Goal: Find specific page/section: Find specific page/section

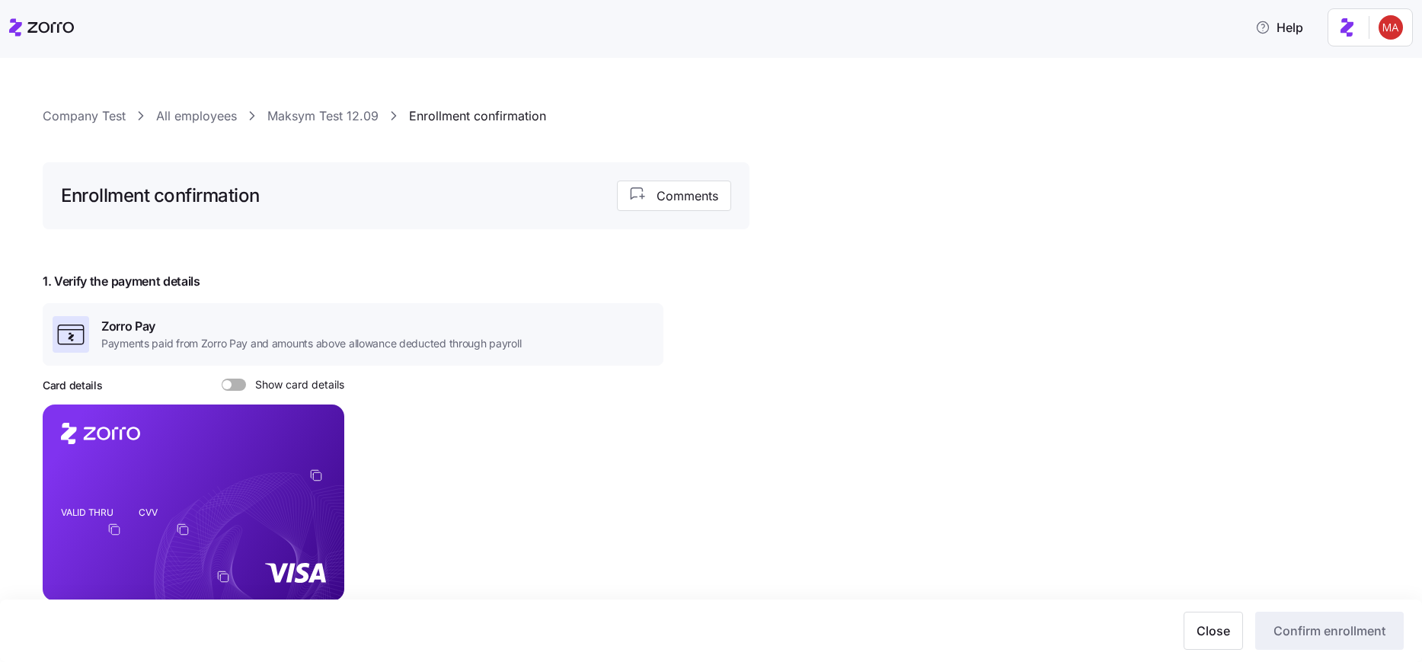
click at [206, 120] on link "All employees" at bounding box center [196, 116] width 81 height 19
click at [92, 118] on link "Company Test" at bounding box center [84, 116] width 83 height 19
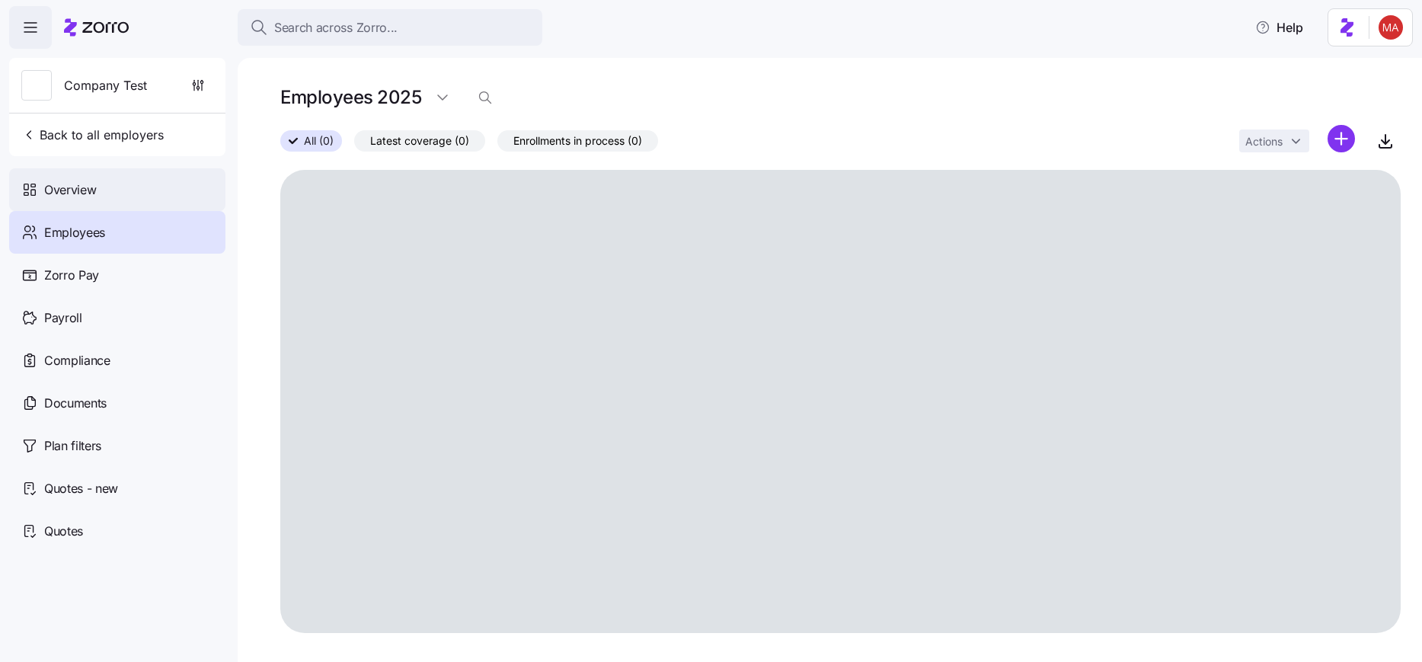
click at [103, 139] on span "Back to all employers" at bounding box center [92, 135] width 142 height 18
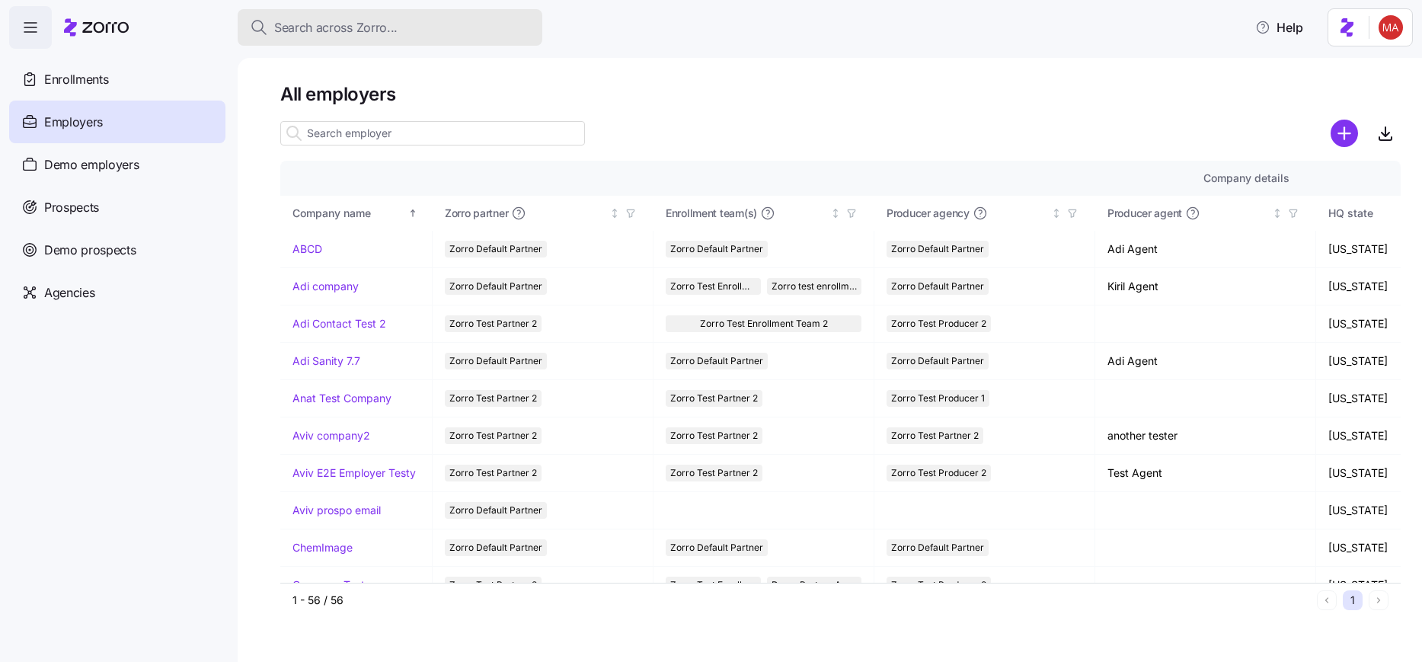
click at [372, 23] on span "Search across Zorro..." at bounding box center [335, 27] width 123 height 19
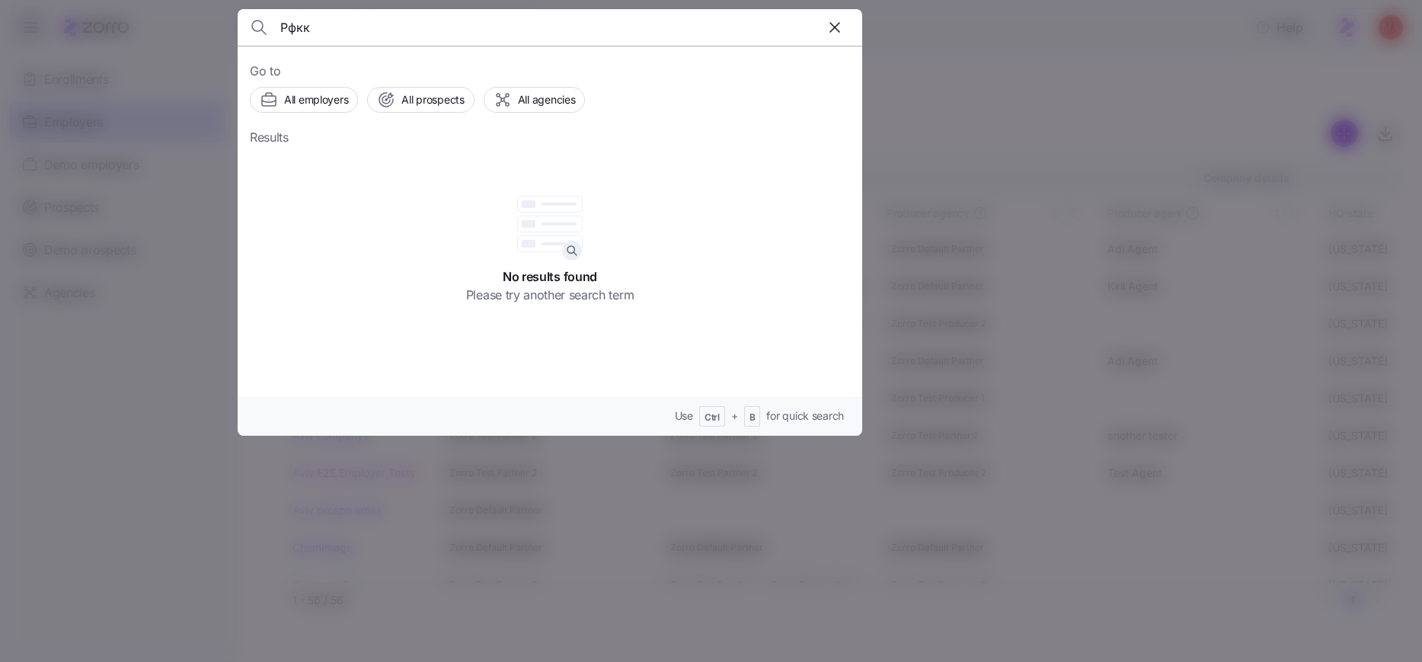
click at [308, 30] on input "Рфкк" at bounding box center [475, 27] width 390 height 37
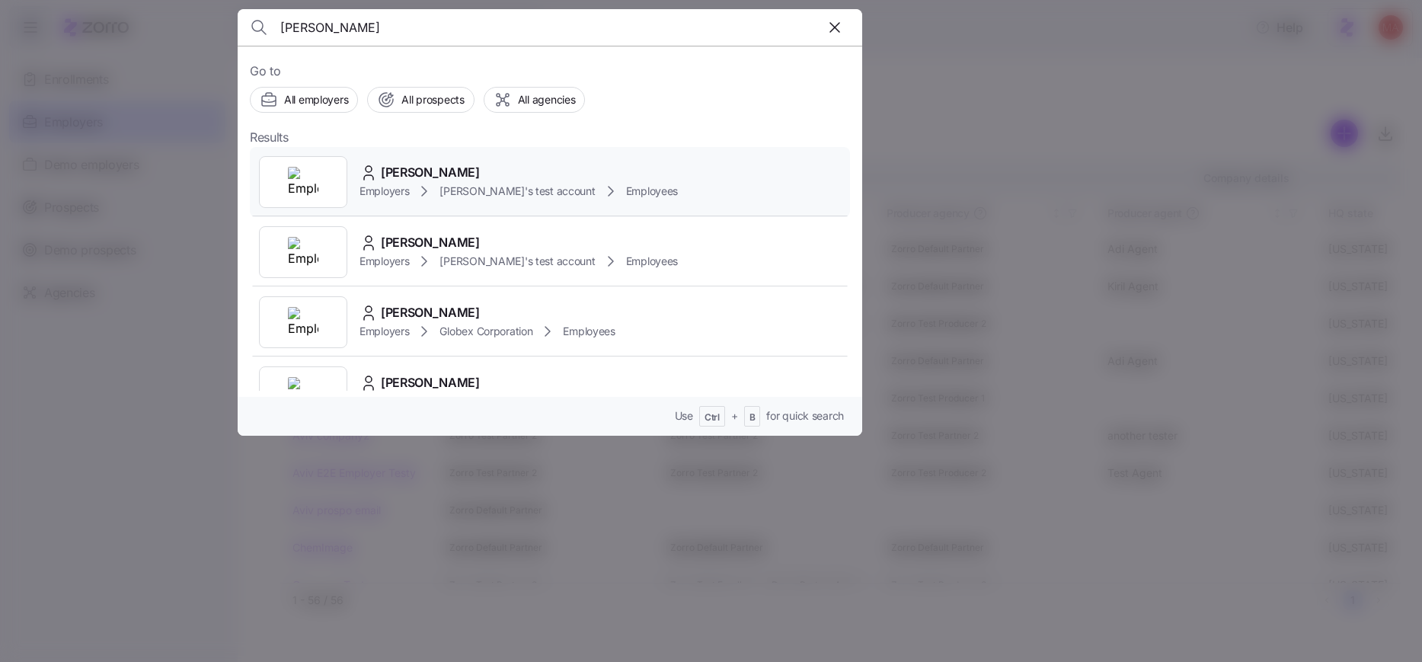
type input "[PERSON_NAME]"
click at [682, 178] on div "[PERSON_NAME] Employers [PERSON_NAME]'s test account Employees" at bounding box center [550, 182] width 600 height 70
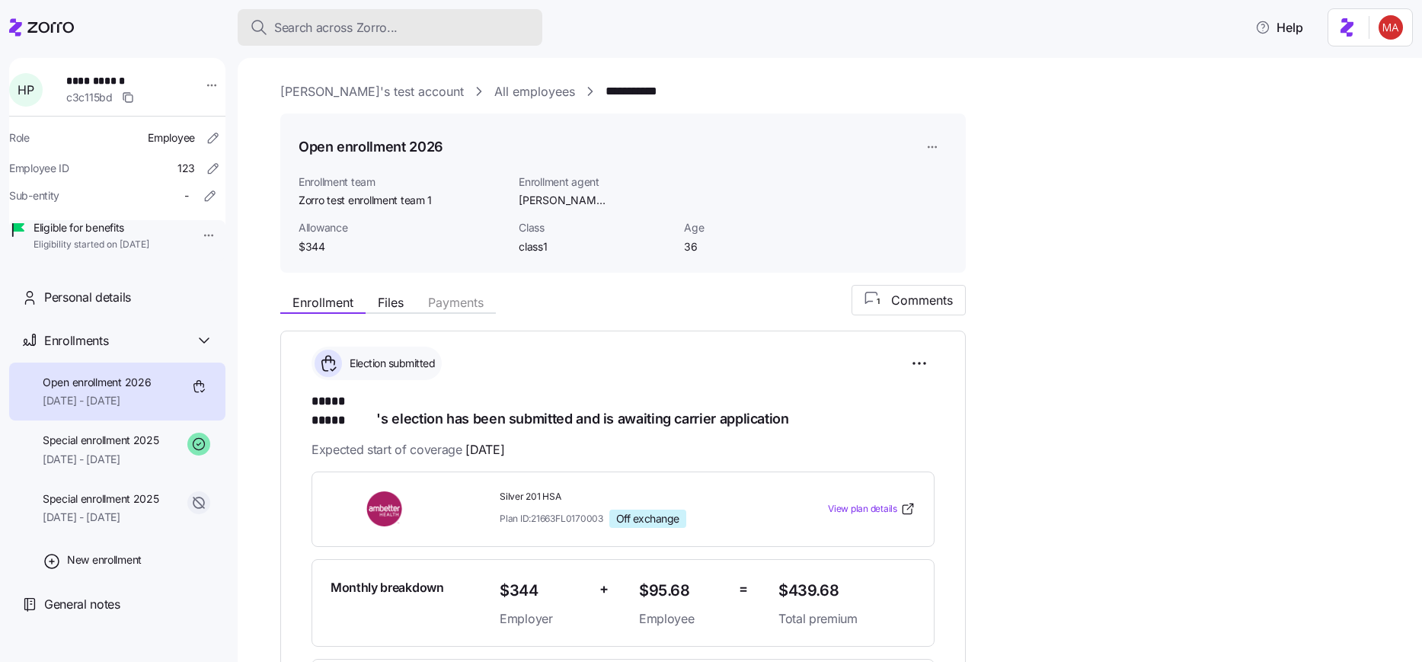
click at [361, 38] on button "Search across Zorro..." at bounding box center [390, 27] width 305 height 37
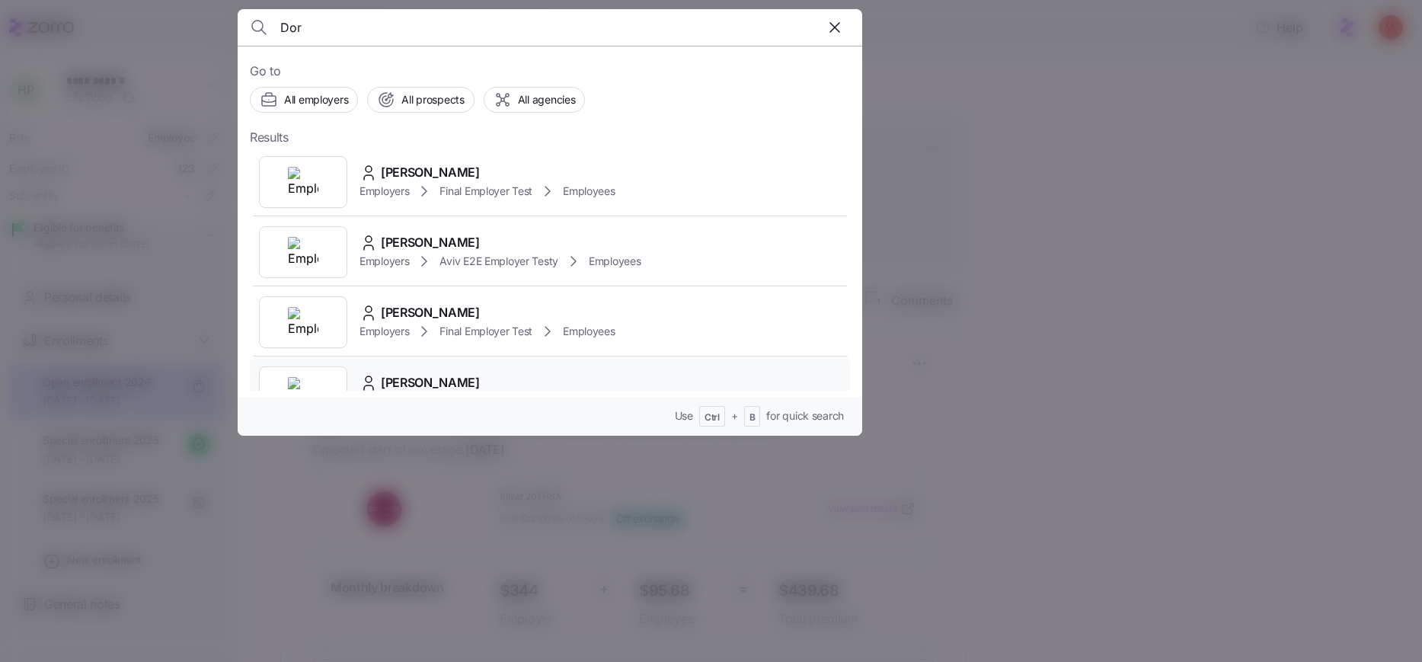
type input "Dor"
click at [529, 378] on div "[PERSON_NAME]" at bounding box center [464, 382] width 211 height 19
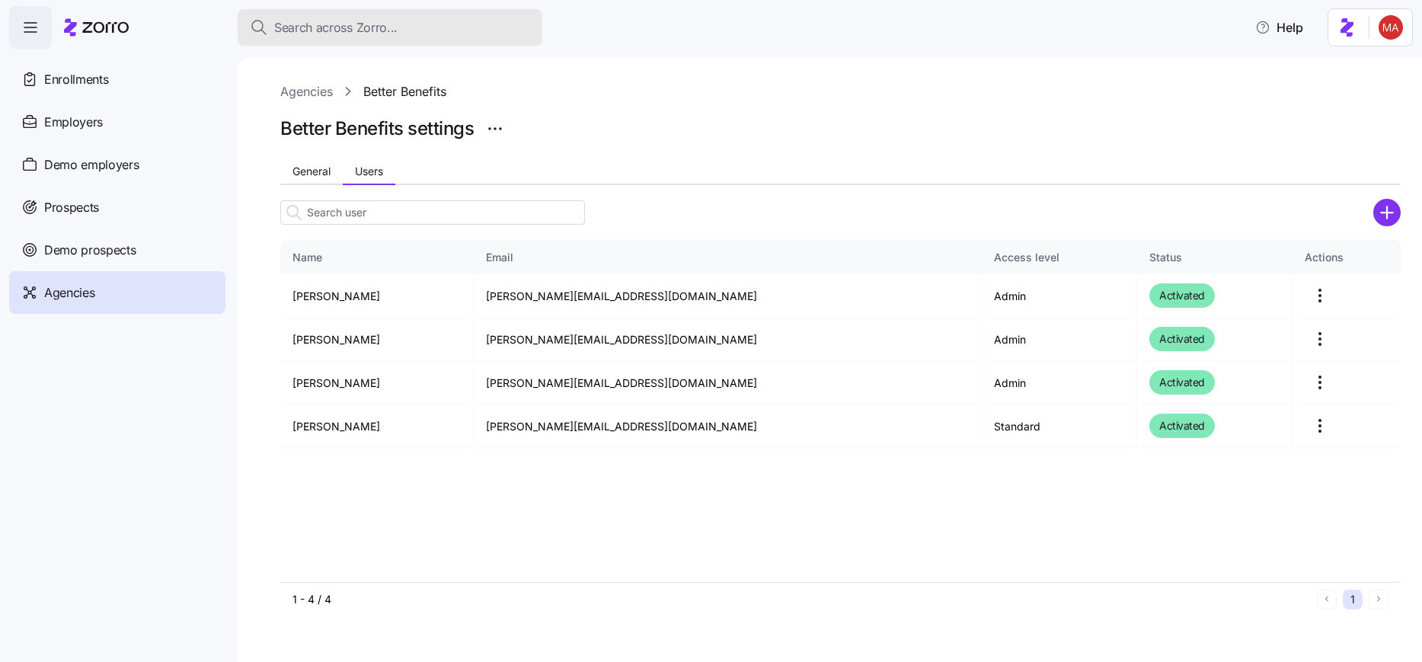
click at [387, 22] on span "Search across Zorro..." at bounding box center [335, 27] width 123 height 19
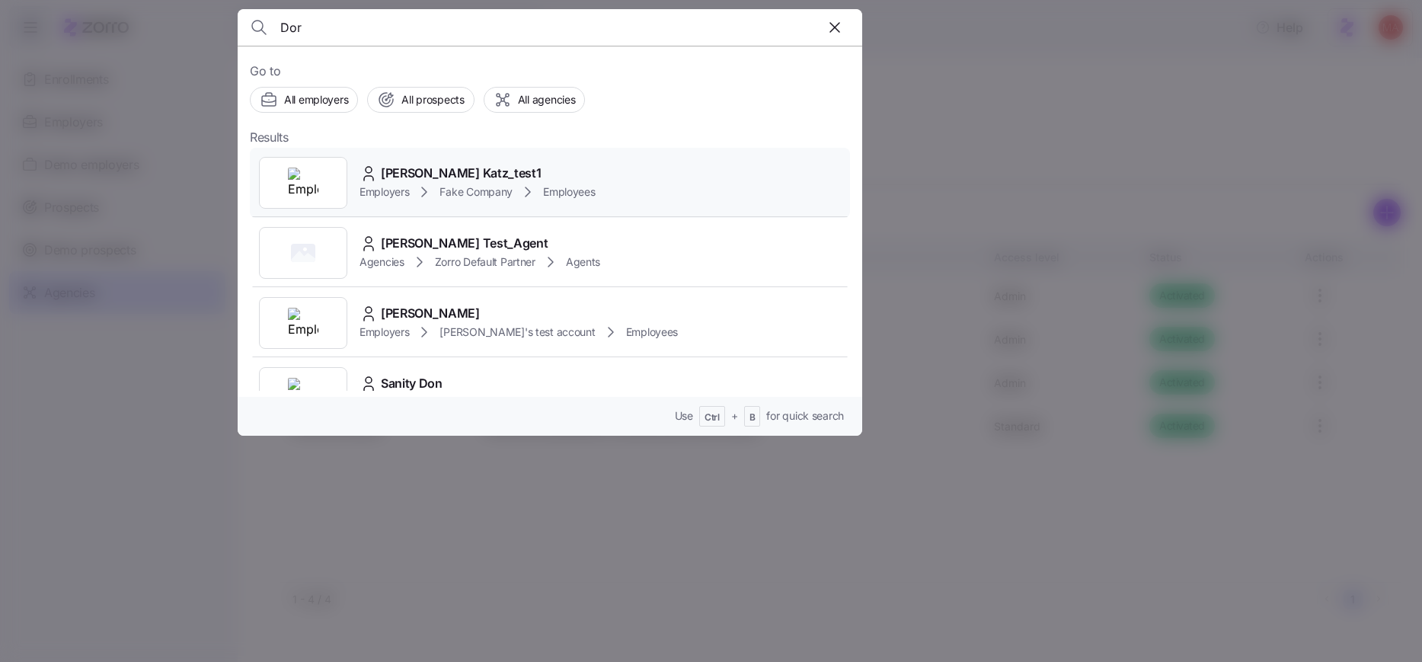
scroll to position [1279, 0]
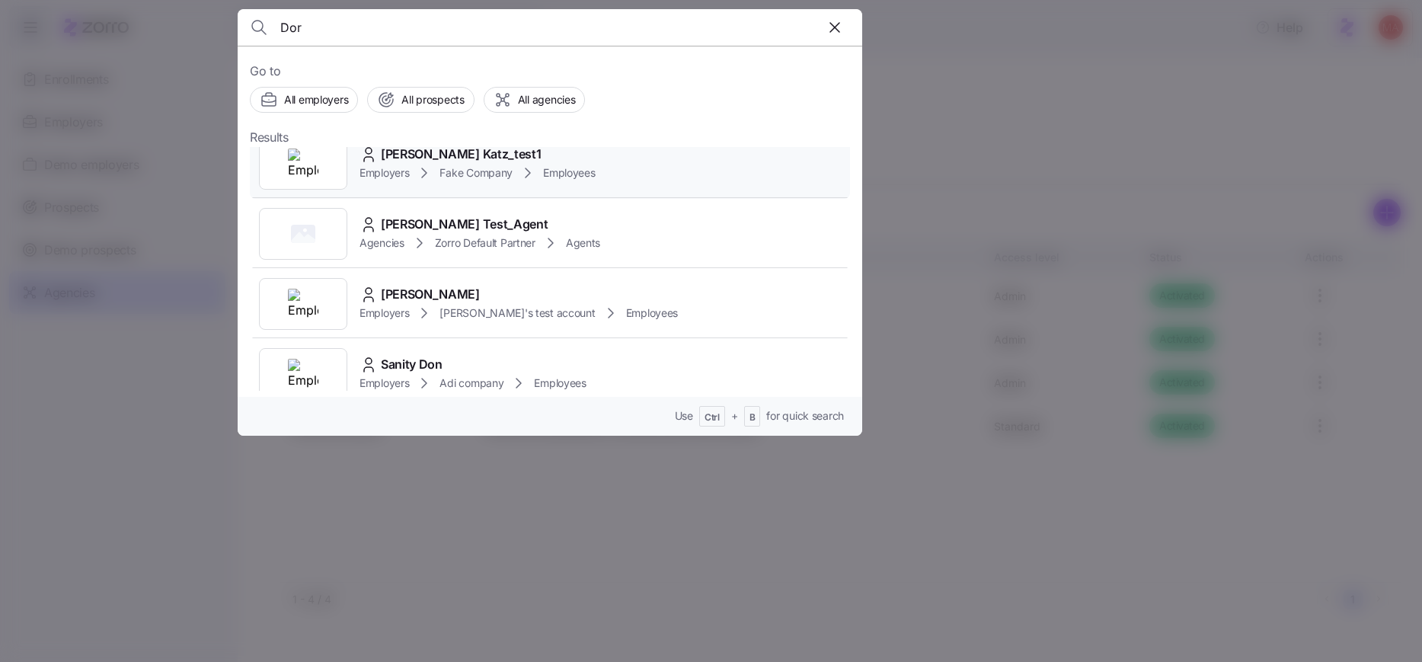
type input "Dor"
click at [642, 168] on div "[PERSON_NAME] Katz_test1 Employers Fake Company Employees" at bounding box center [550, 164] width 600 height 70
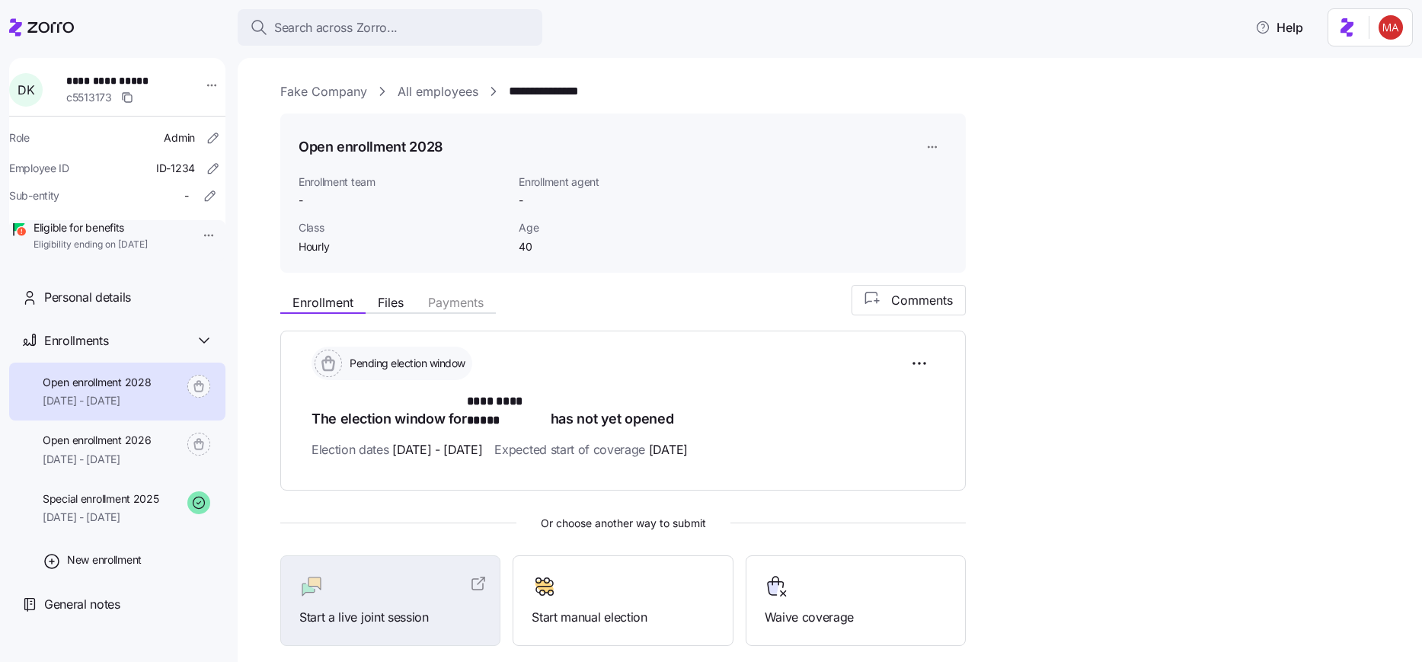
drag, startPoint x: 1234, startPoint y: 349, endPoint x: 1222, endPoint y: 348, distance: 11.4
click at [1230, 347] on div "**********" at bounding box center [840, 465] width 1120 height 361
